Goal: Find specific page/section: Find specific page/section

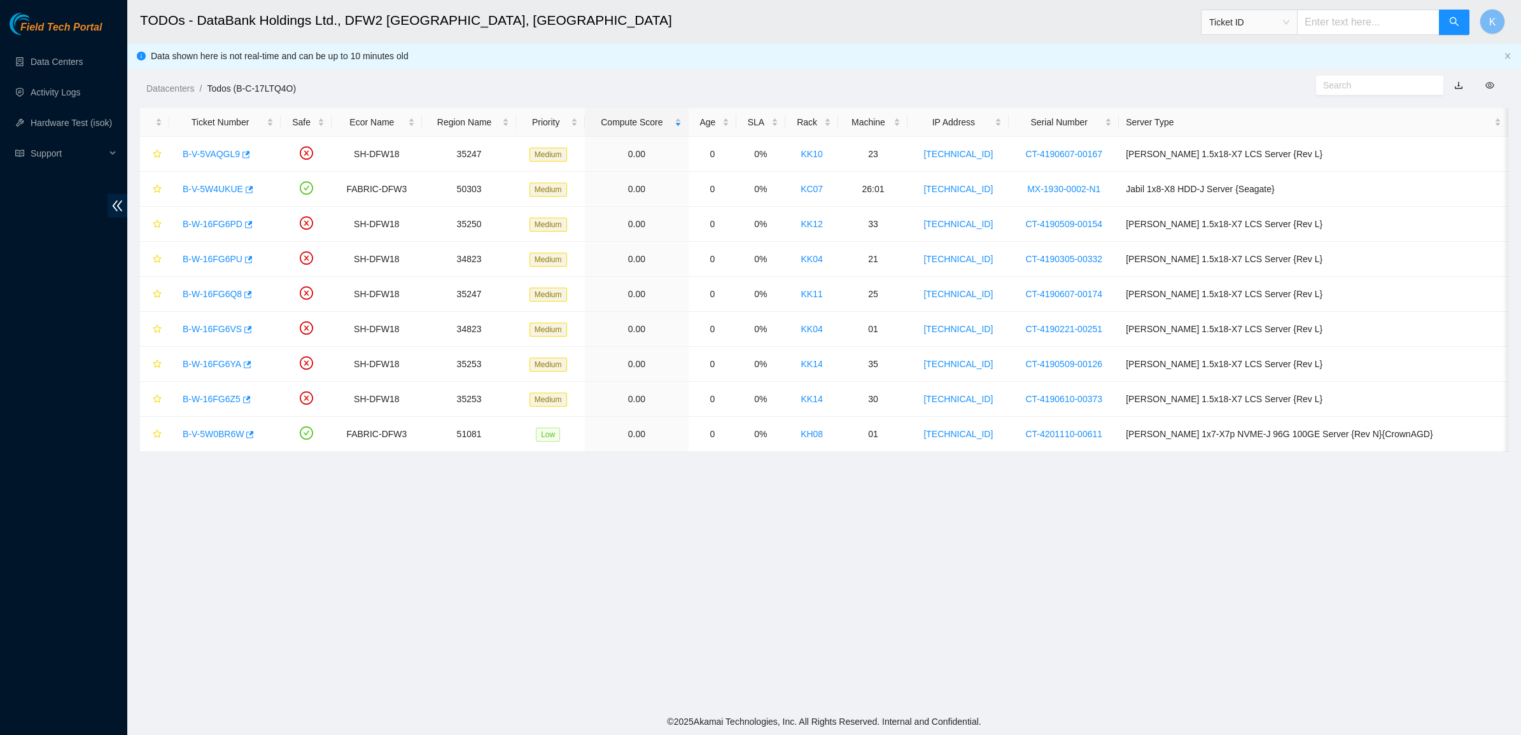
click at [71, 36] on link "Field Tech Portal" at bounding box center [56, 31] width 92 height 17
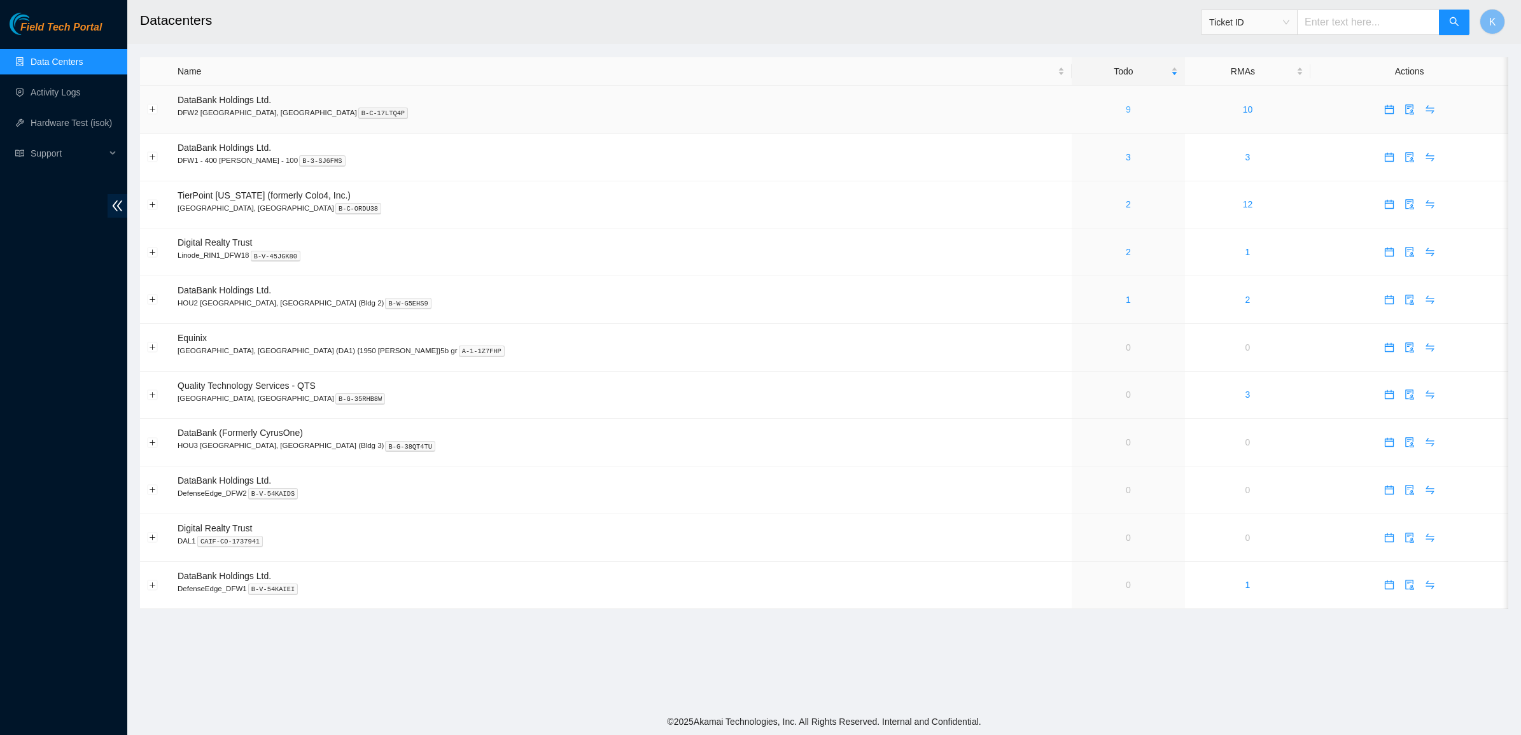
click at [1126, 111] on link "9" at bounding box center [1128, 109] width 5 height 10
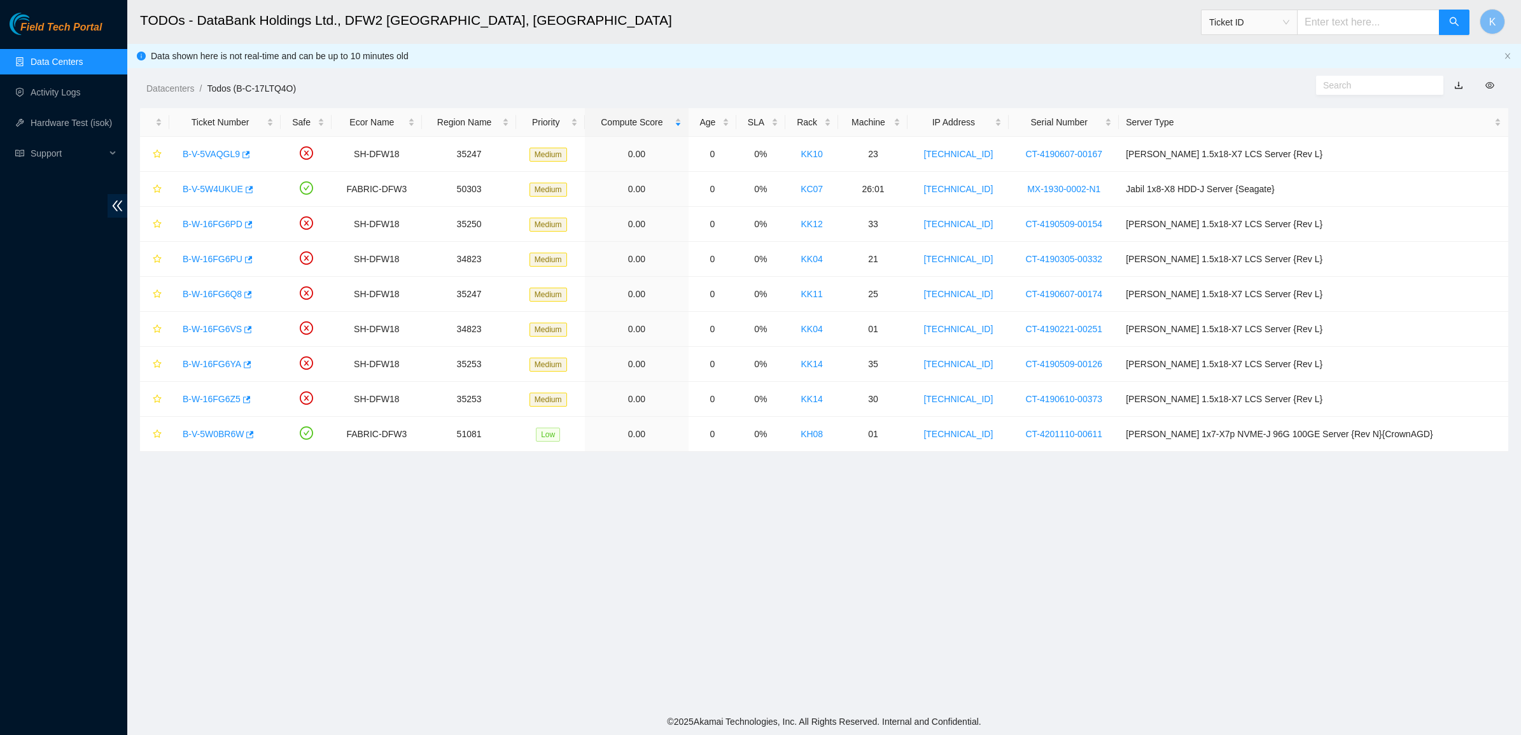
click at [70, 57] on link "Data Centers" at bounding box center [57, 62] width 52 height 10
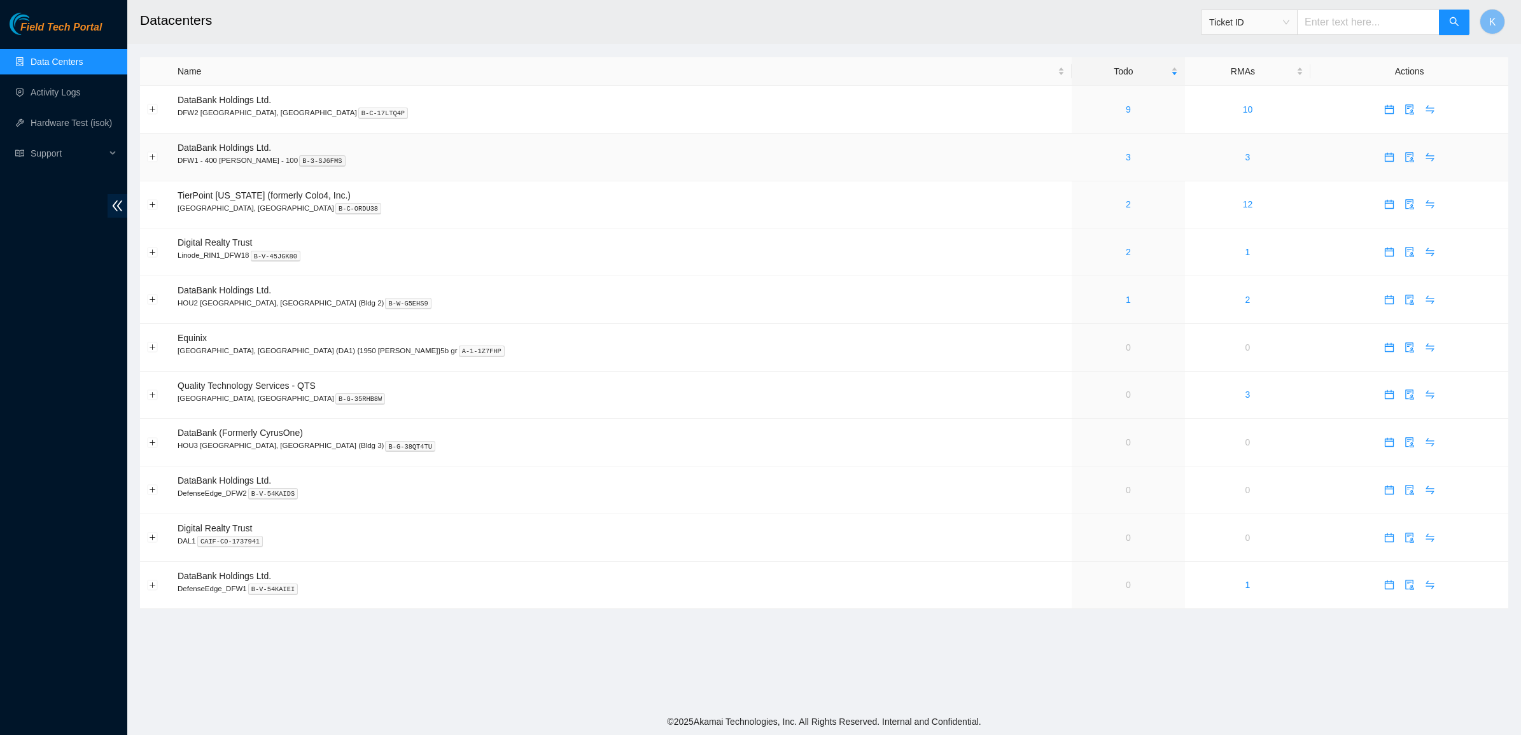
click at [1079, 157] on div "3" at bounding box center [1128, 157] width 99 height 14
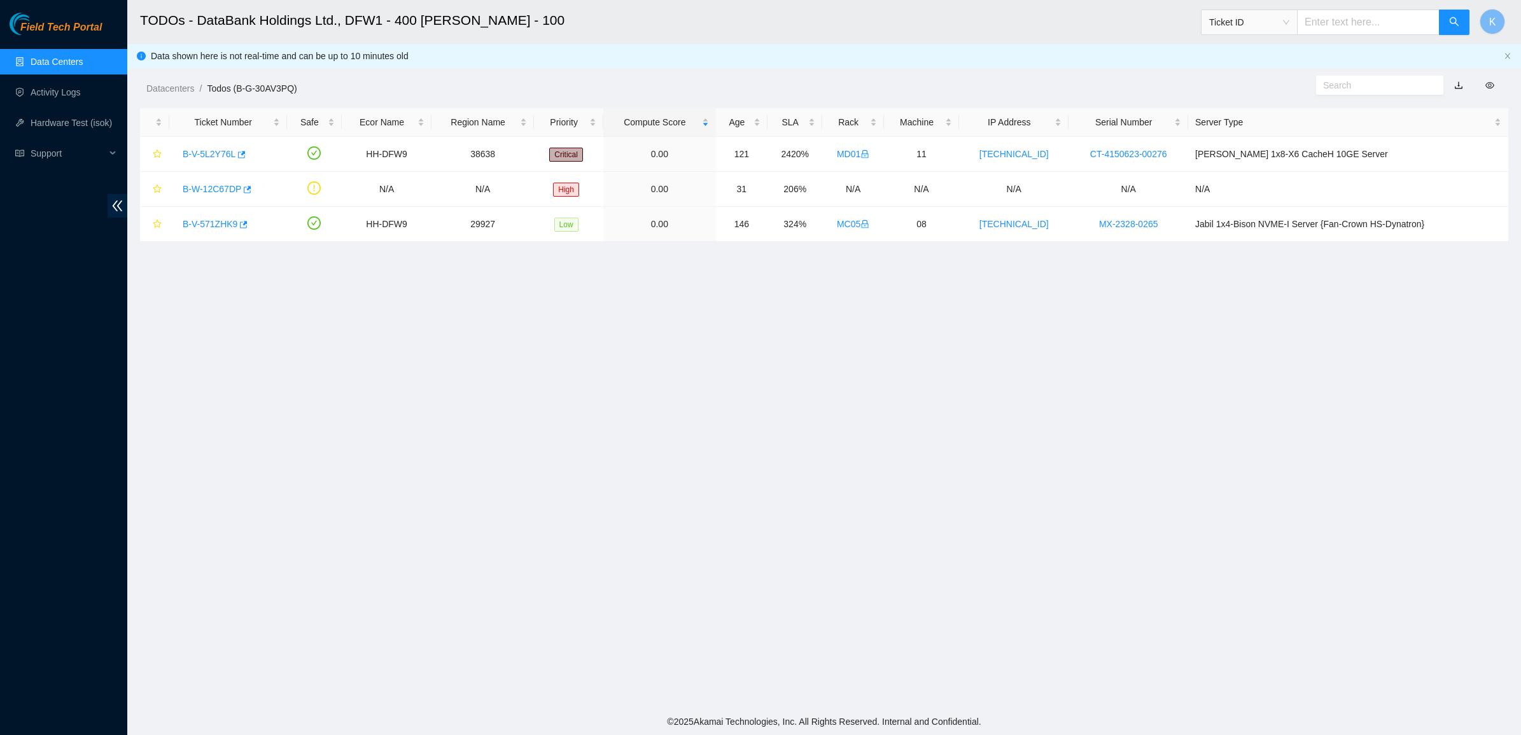
click at [74, 61] on link "Data Centers" at bounding box center [57, 62] width 52 height 10
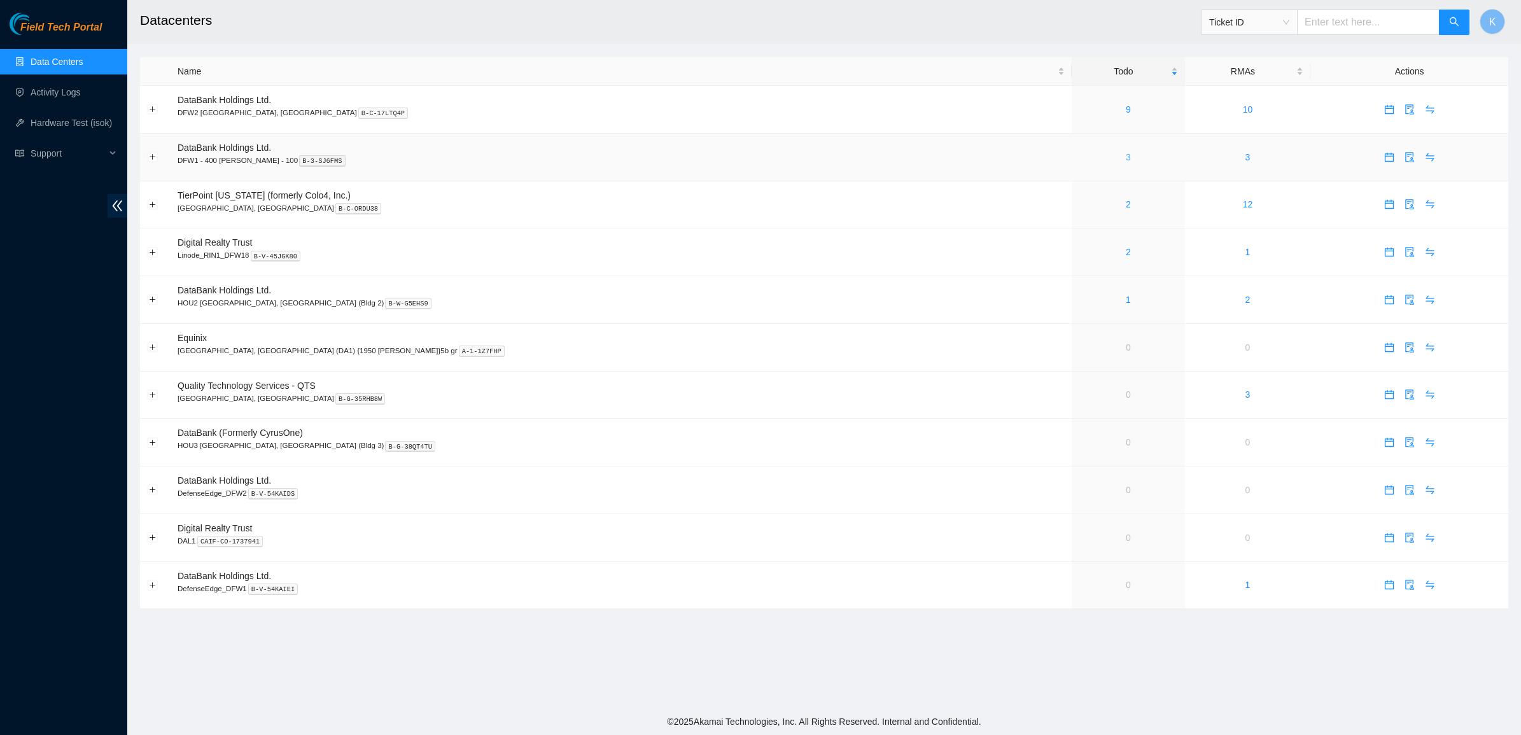
click at [1126, 158] on link "3" at bounding box center [1128, 157] width 5 height 10
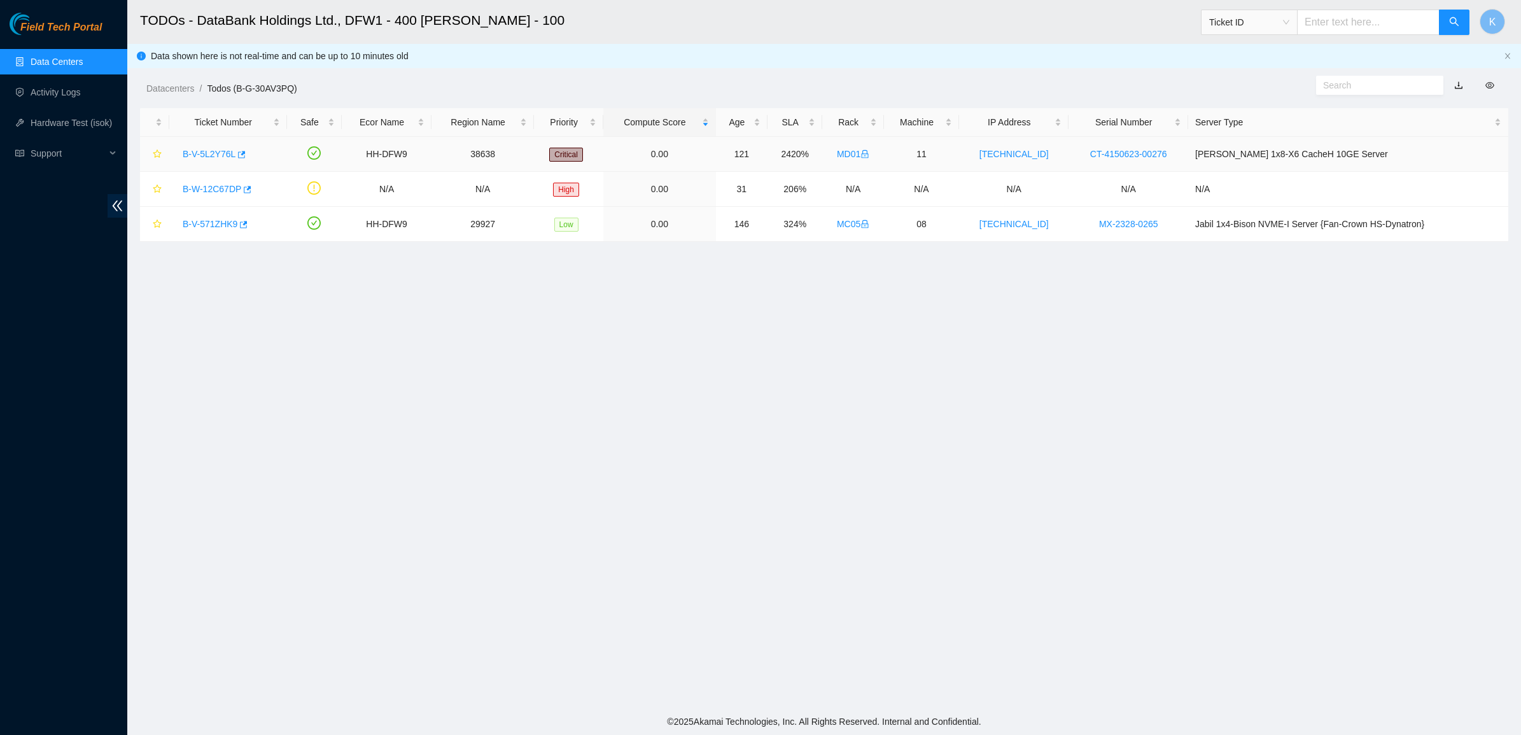
click at [210, 156] on link "B-V-5L2Y76L" at bounding box center [209, 154] width 53 height 10
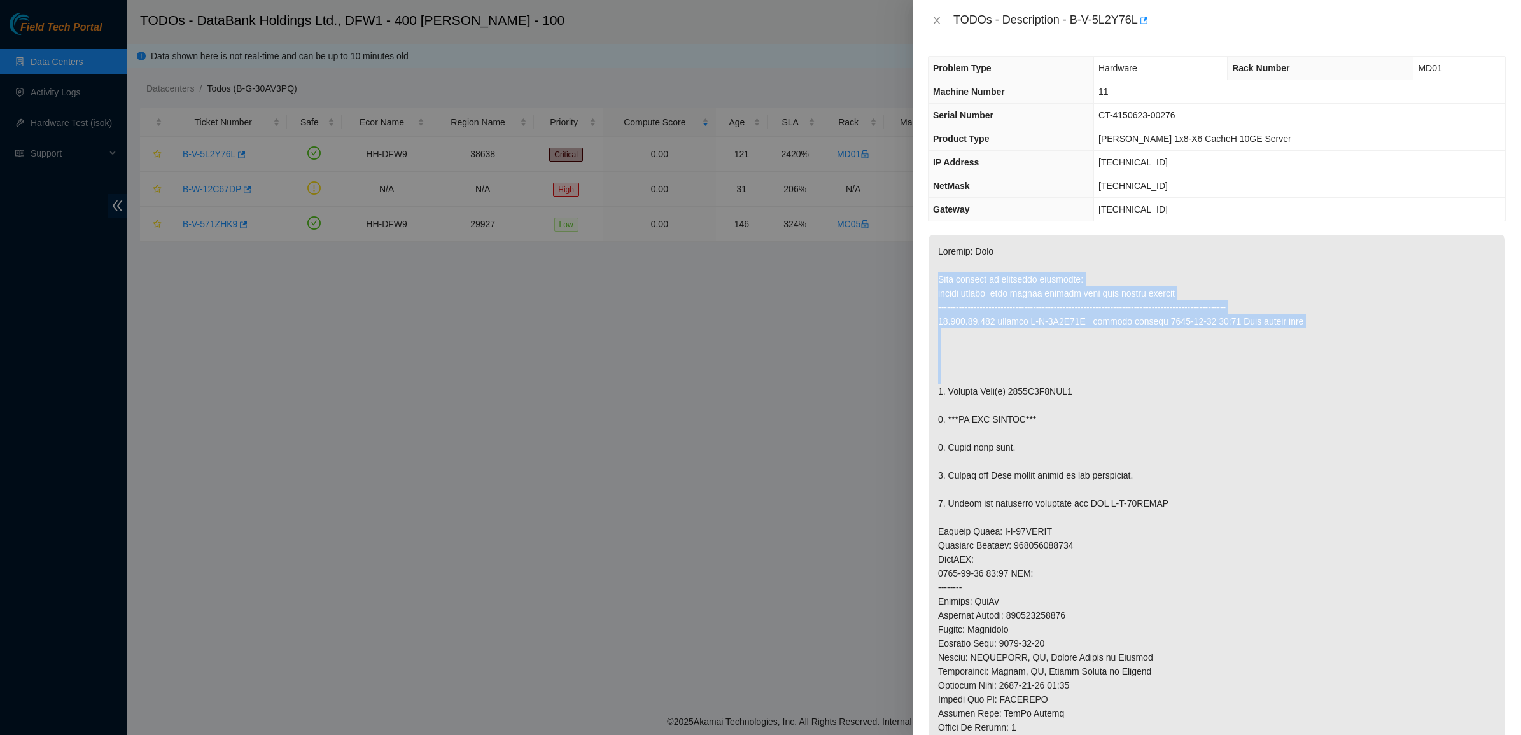
drag, startPoint x: 952, startPoint y: 272, endPoint x: 1103, endPoint y: 347, distance: 168.2
click at [1103, 347] on p at bounding box center [1216, 559] width 576 height 649
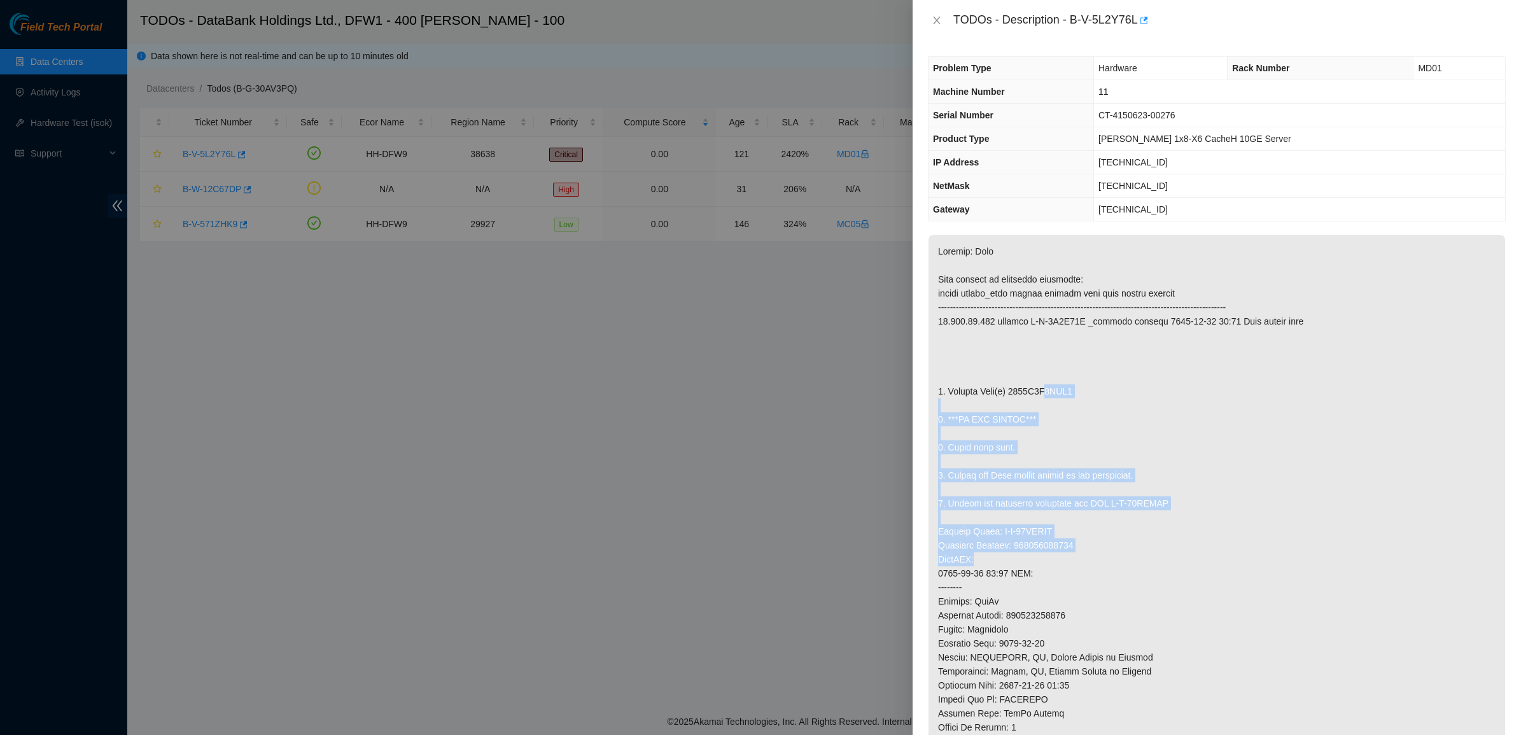
drag, startPoint x: 1041, startPoint y: 386, endPoint x: 1079, endPoint y: 560, distance: 178.5
click at [1079, 560] on p at bounding box center [1216, 559] width 576 height 649
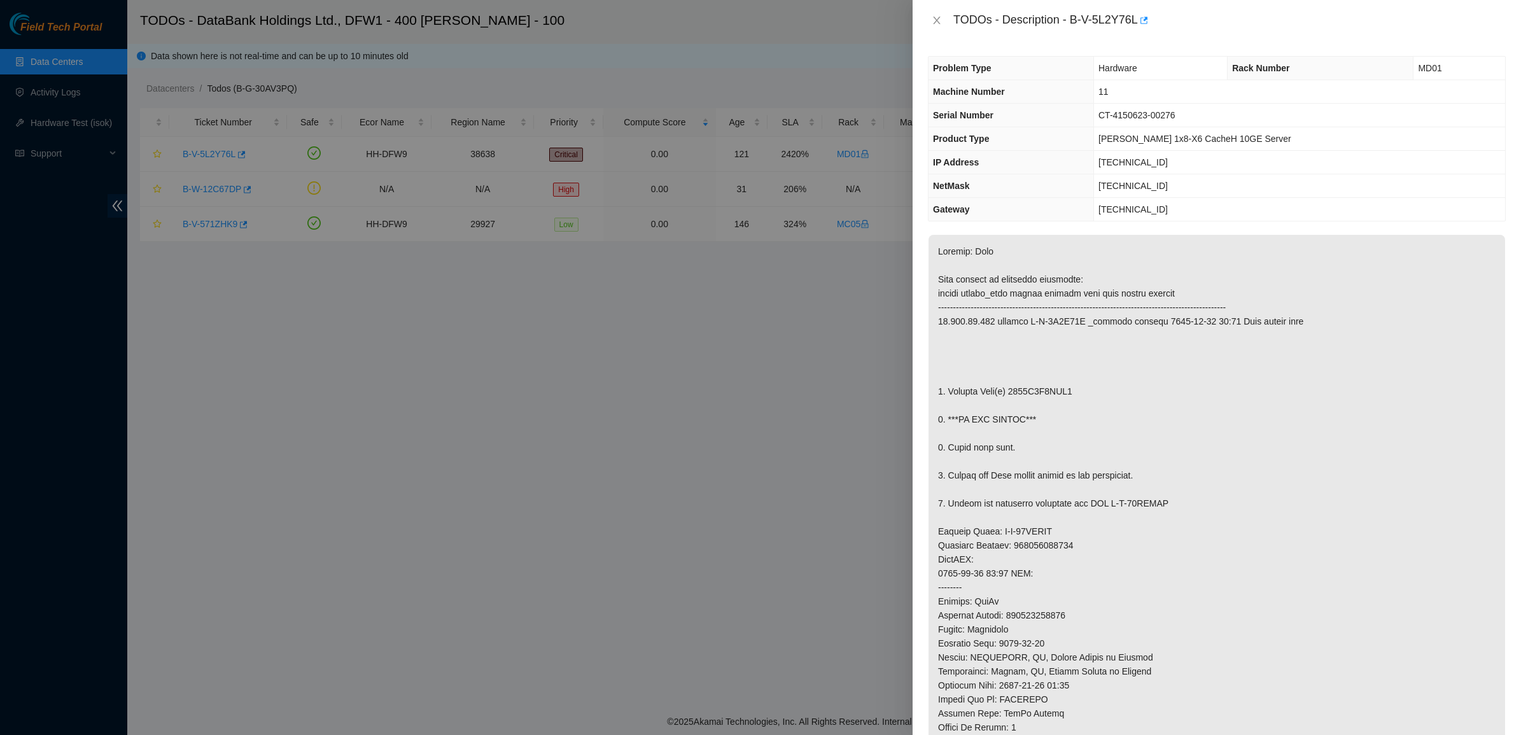
scroll to position [239, 0]
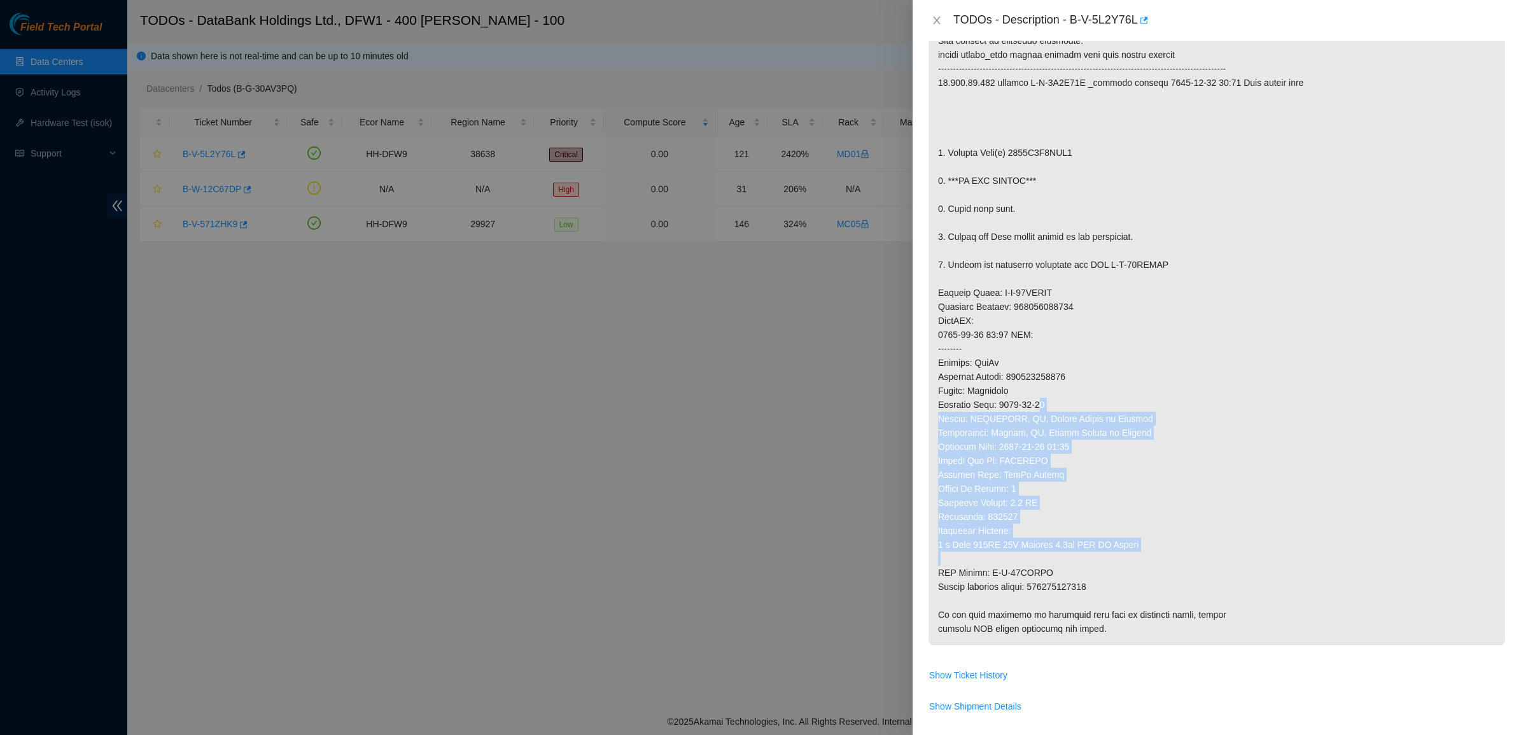
drag, startPoint x: 1056, startPoint y: 507, endPoint x: 1070, endPoint y: 563, distance: 57.6
click at [1070, 563] on p at bounding box center [1216, 320] width 576 height 649
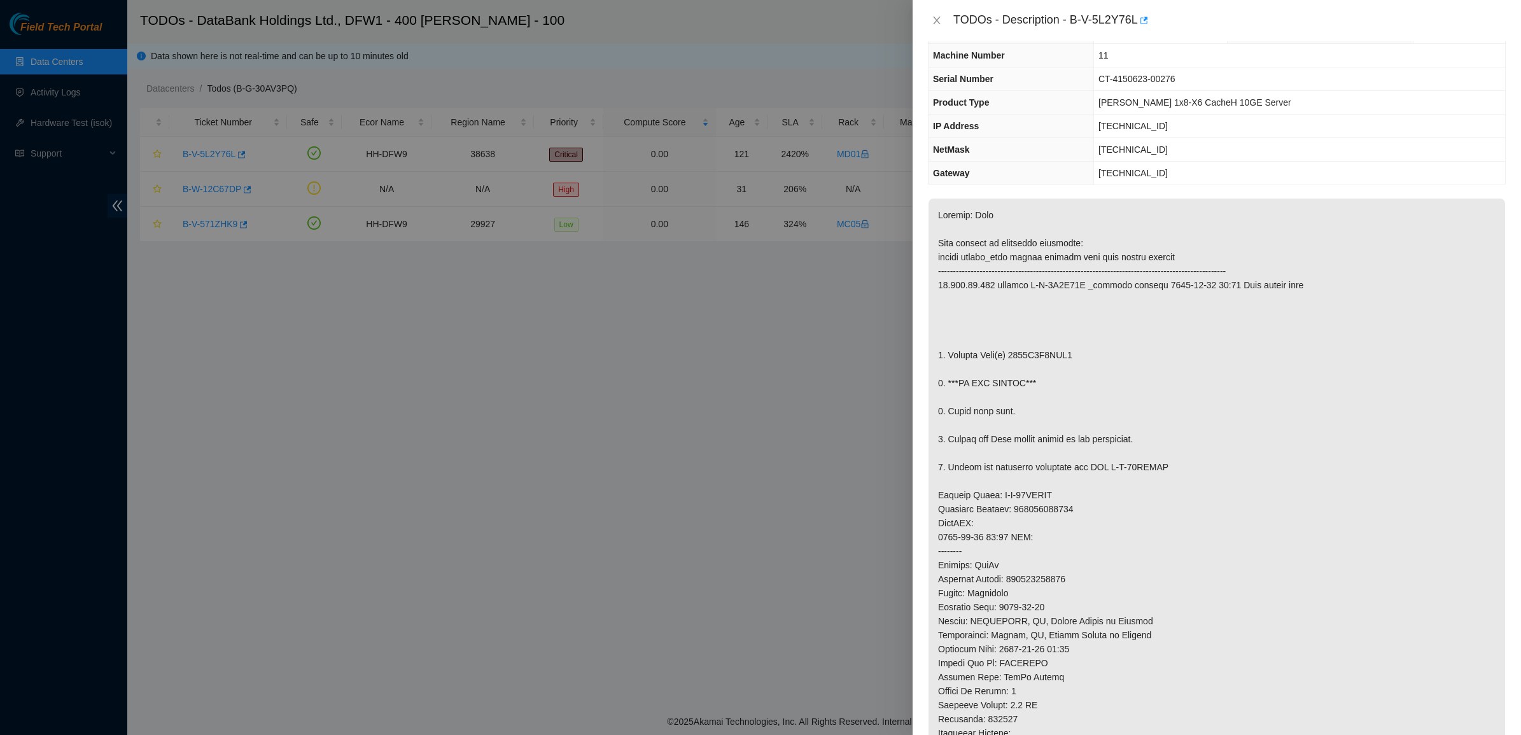
scroll to position [0, 0]
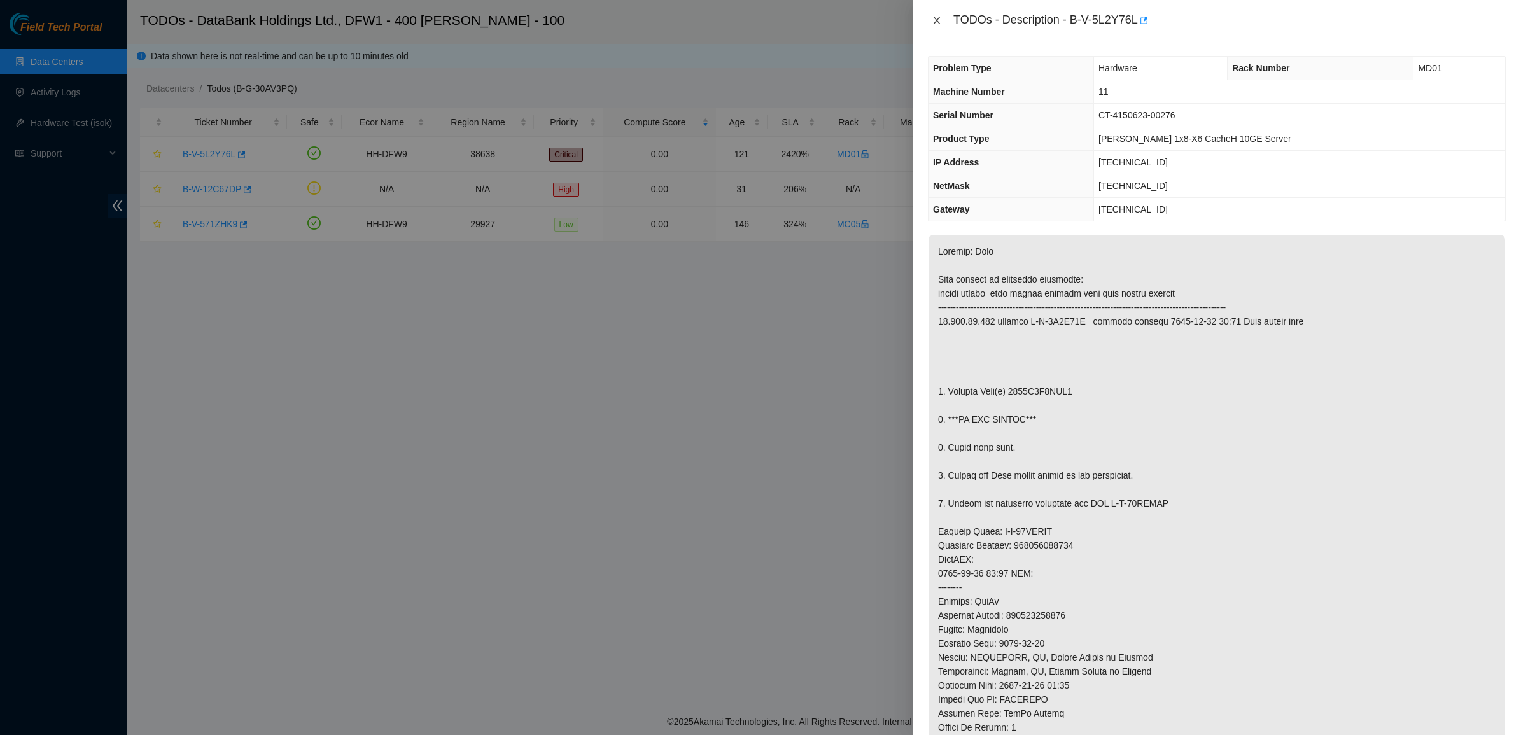
click at [936, 17] on icon "close" at bounding box center [937, 20] width 10 height 10
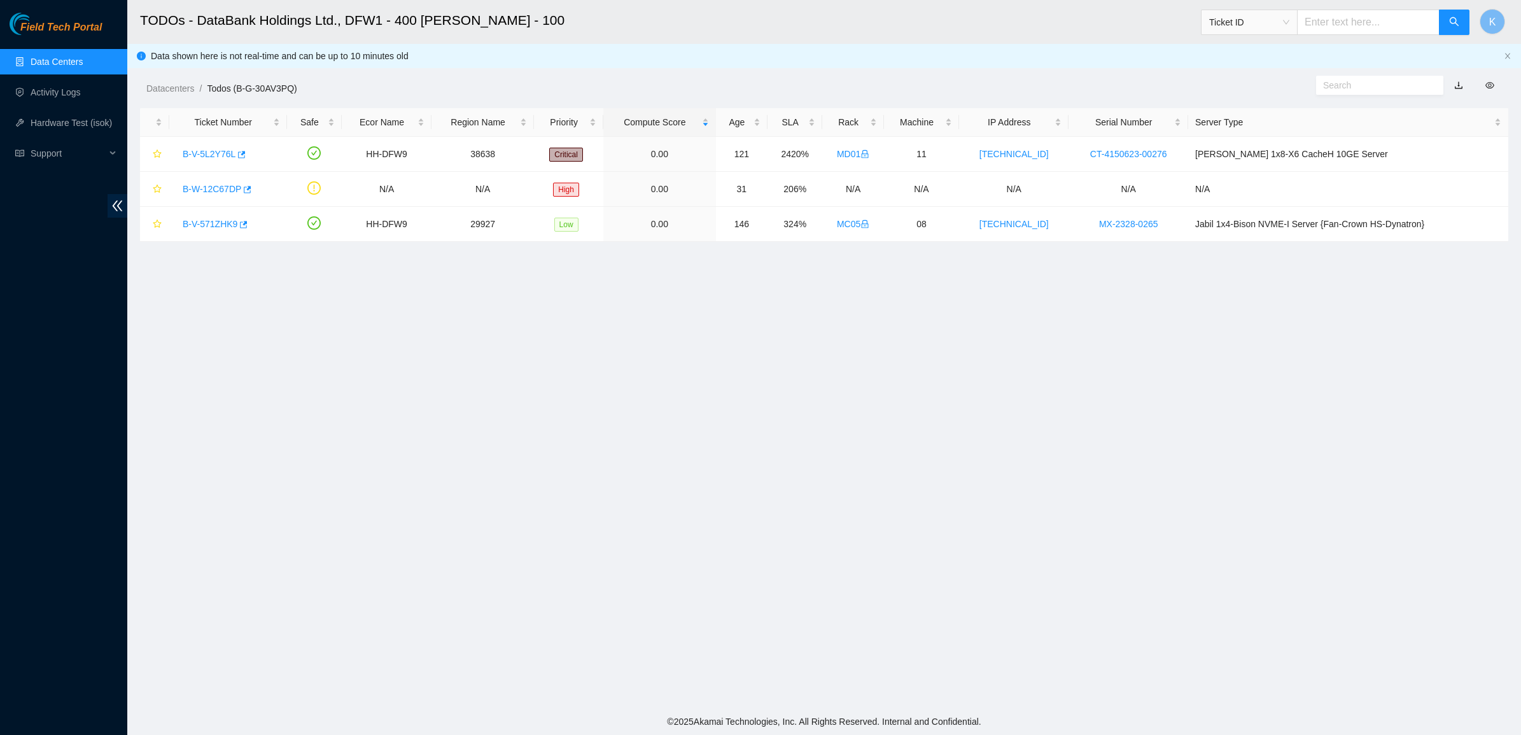
click at [748, 367] on main "TODOs - DataBank Holdings Ltd., DFW1 - 400 S. Akard - 100 Ticket ID K Data show…" at bounding box center [823, 354] width 1393 height 708
click at [31, 87] on link "Activity Logs" at bounding box center [56, 92] width 50 height 10
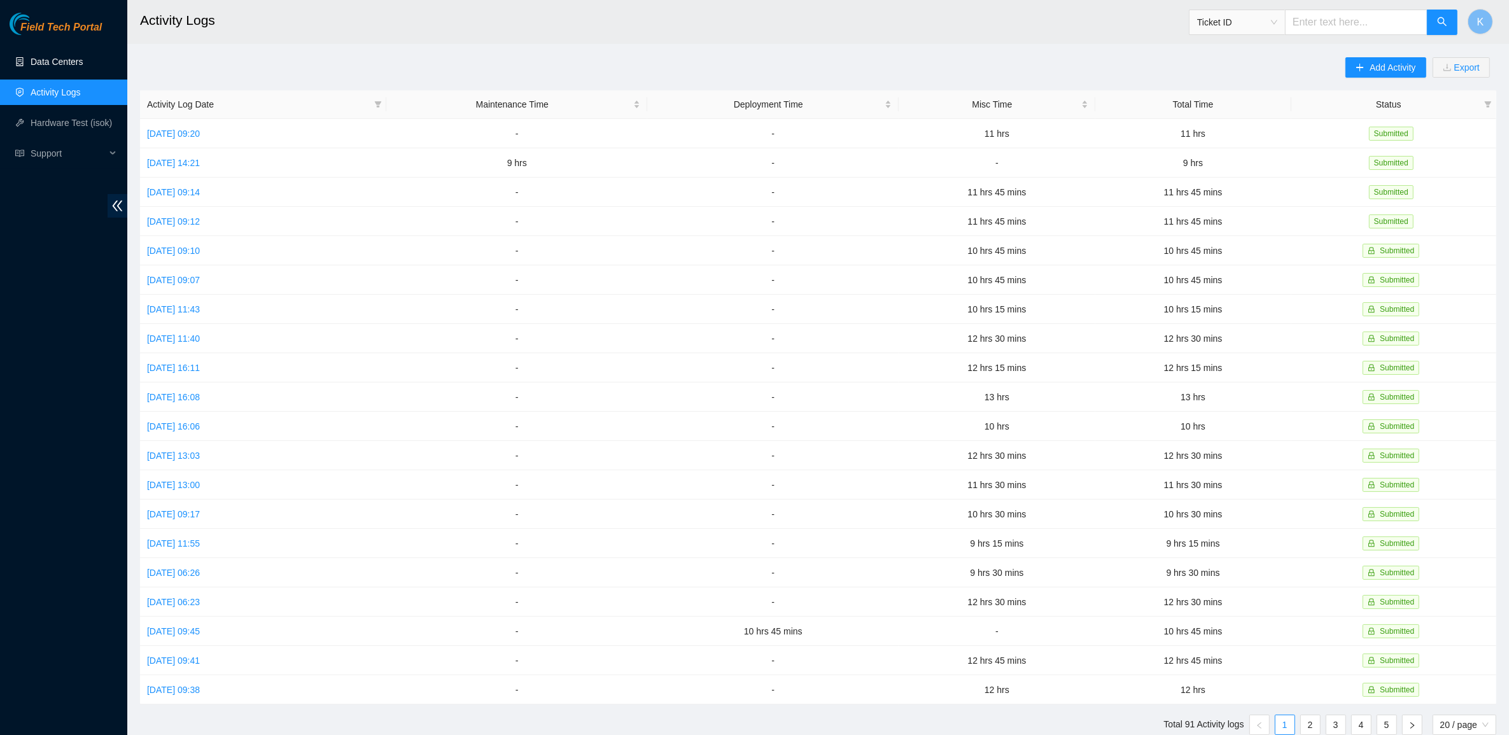
click at [51, 60] on link "Data Centers" at bounding box center [57, 62] width 52 height 10
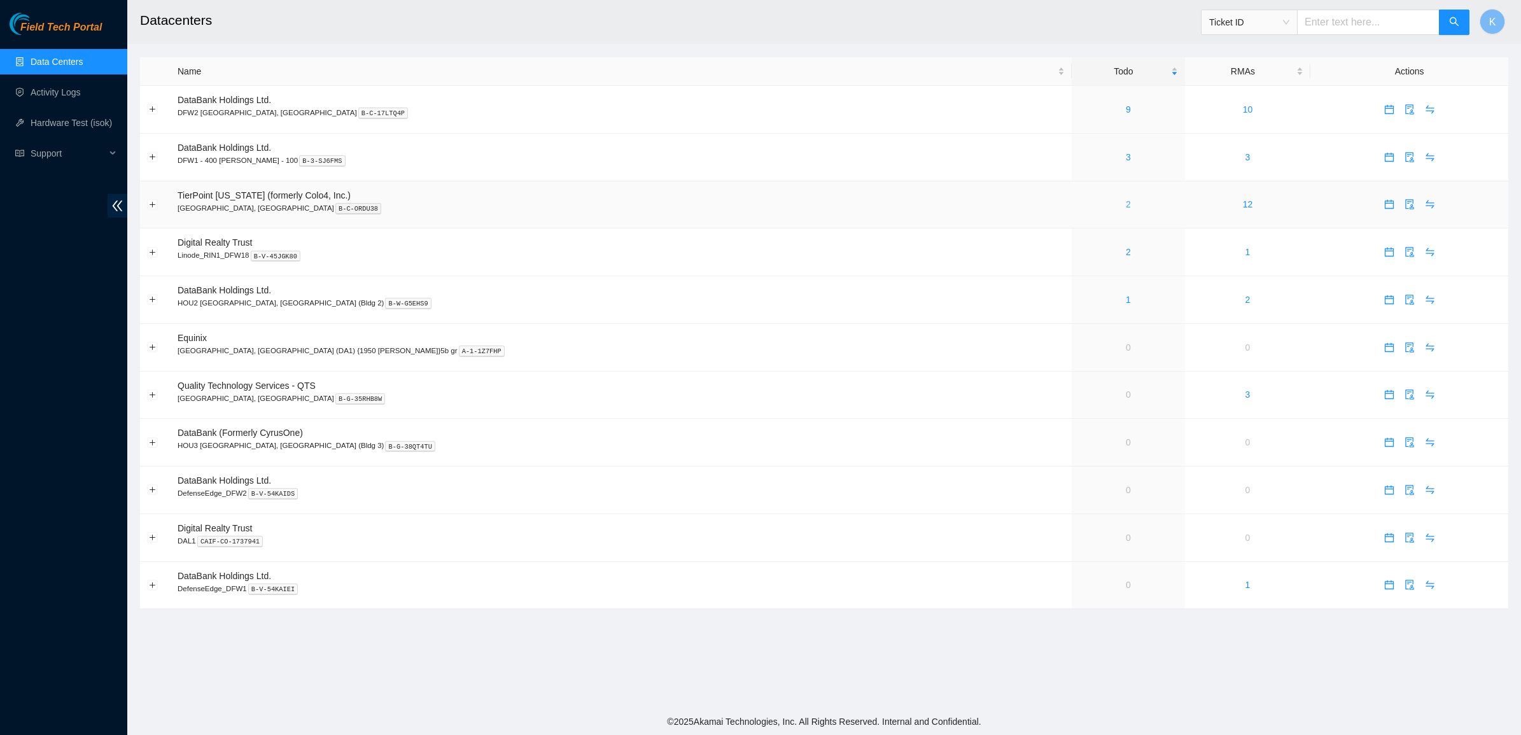
click at [1126, 207] on link "2" at bounding box center [1128, 204] width 5 height 10
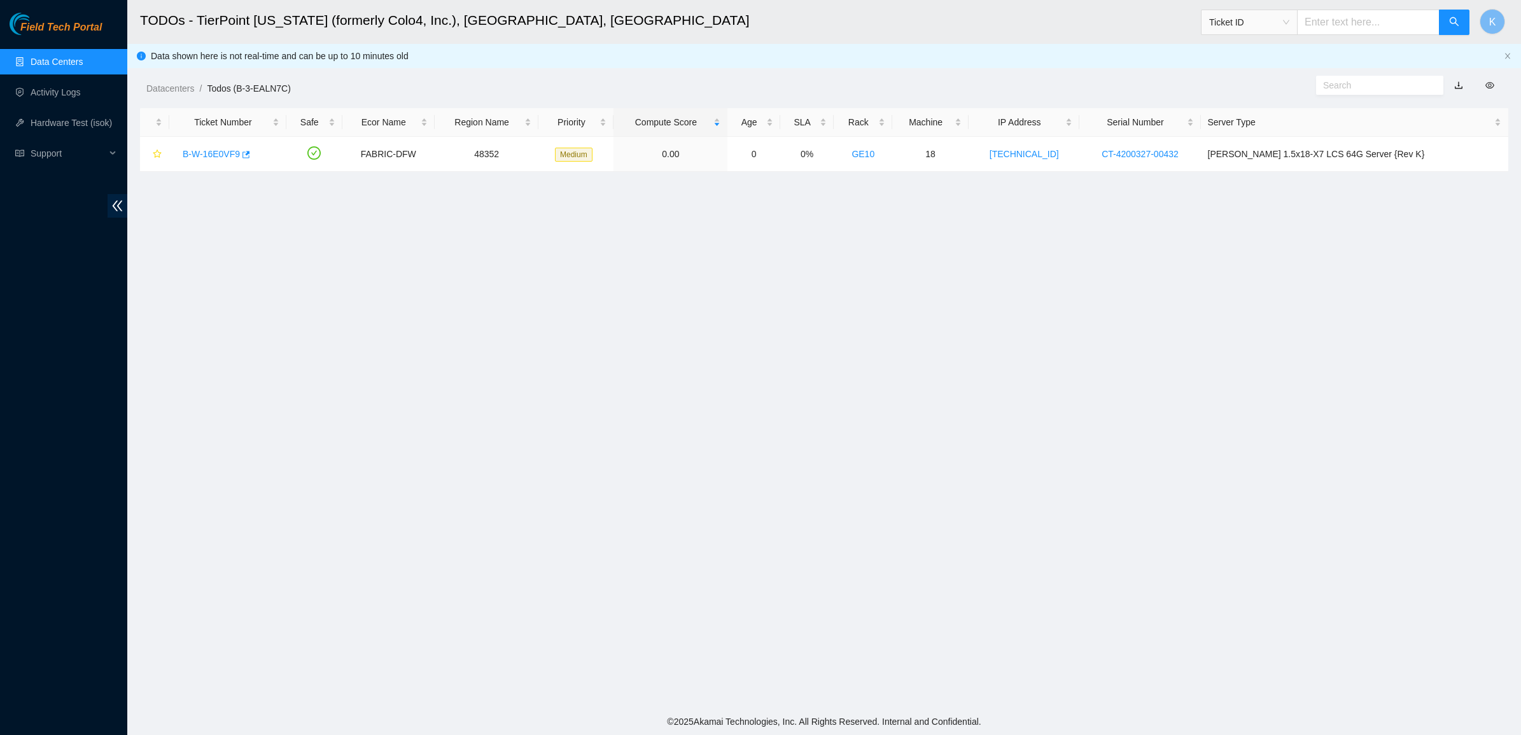
click at [48, 66] on link "Data Centers" at bounding box center [57, 62] width 52 height 10
